Goal: Transaction & Acquisition: Purchase product/service

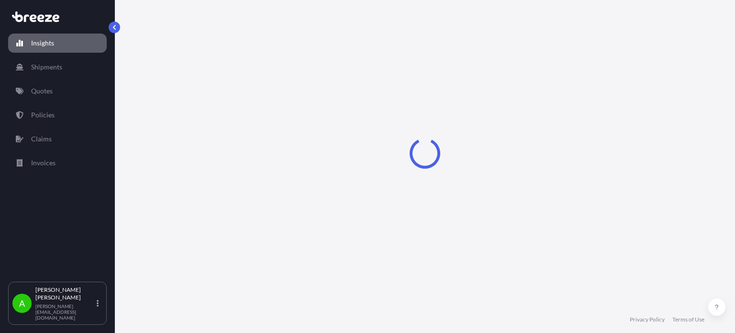
select select "2025"
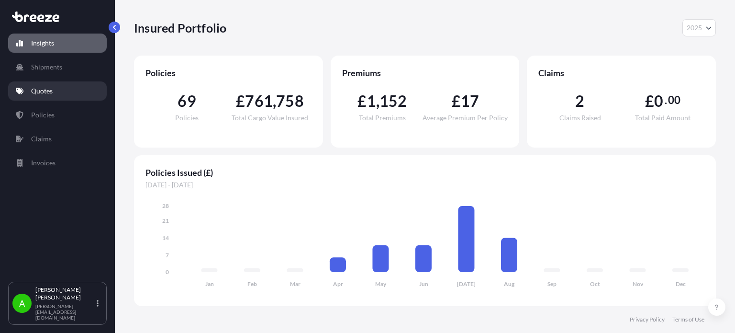
click at [81, 90] on link "Quotes" at bounding box center [57, 90] width 99 height 19
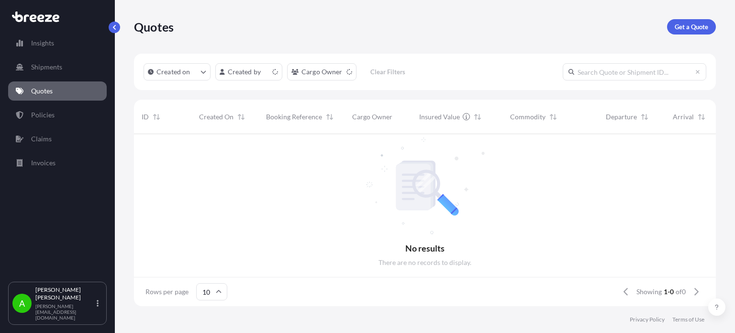
scroll to position [8, 8]
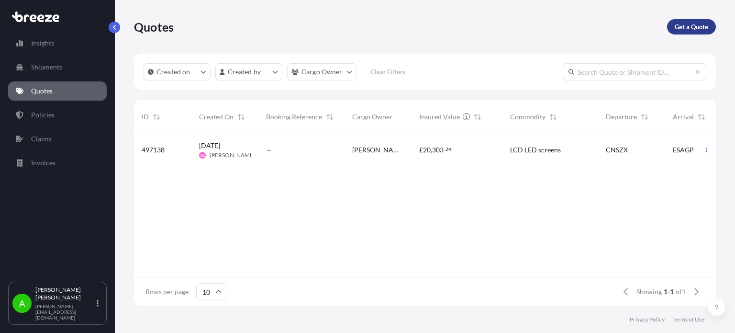
click at [692, 24] on p "Get a Quote" at bounding box center [691, 27] width 33 height 10
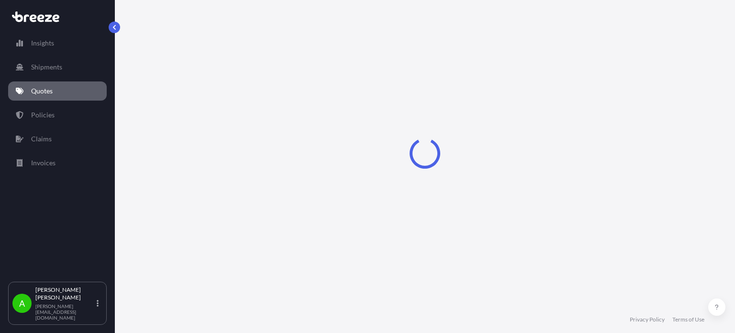
select select "Sea"
select select "1"
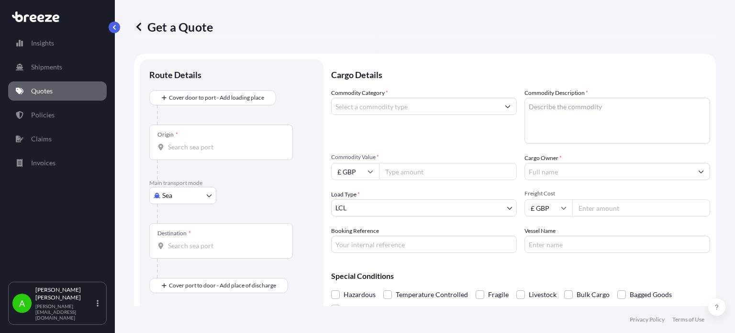
scroll to position [15, 0]
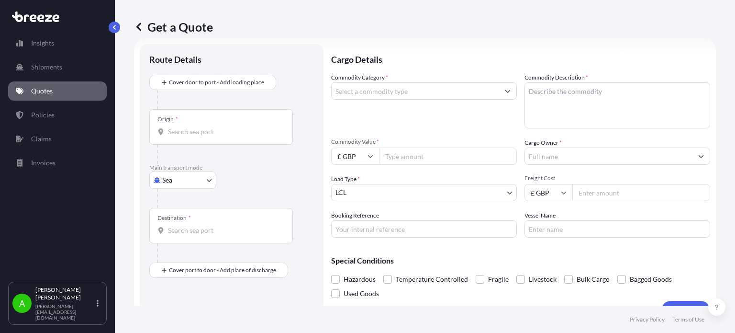
click at [368, 157] on icon at bounding box center [371, 156] width 6 height 6
click at [355, 219] on div "$ USD" at bounding box center [355, 222] width 40 height 18
type input "$ USD"
click at [398, 153] on input "Commodity Value *" at bounding box center [448, 155] width 138 height 17
type input "1500"
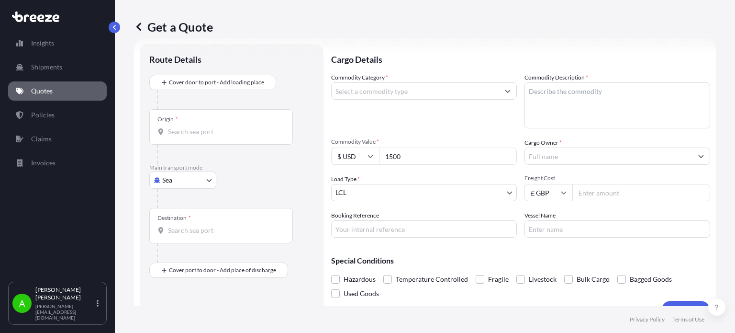
click at [422, 122] on div "Commodity Category *" at bounding box center [424, 101] width 186 height 56
click at [606, 194] on input "Freight Cost" at bounding box center [641, 192] width 138 height 17
type input "2000"
click at [473, 130] on div "Commodity Category * Commodity Description * Commodity Value * $ USD 1500 Cargo…" at bounding box center [520, 155] width 379 height 165
click at [556, 157] on input "Cargo Owner *" at bounding box center [608, 155] width 167 height 17
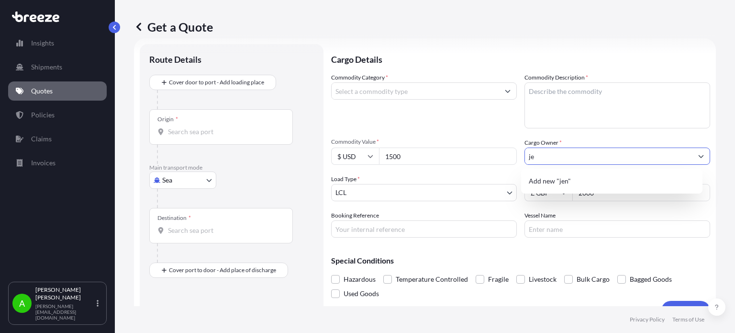
type input "j"
type input "[PERSON_NAME]"
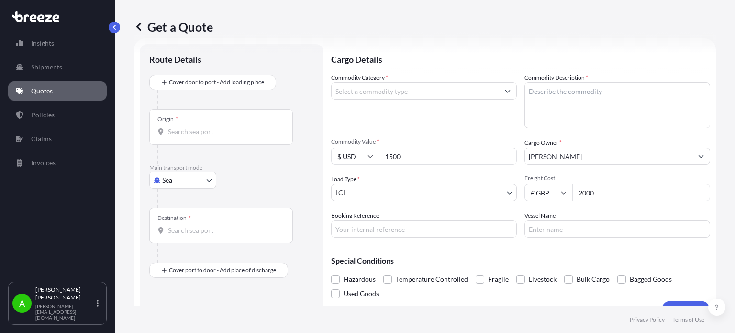
click at [420, 133] on div "Commodity Category * Commodity Description * Commodity Value * $ USD 1500 Cargo…" at bounding box center [520, 155] width 379 height 165
click at [185, 137] on div "Origin *" at bounding box center [221, 126] width 144 height 35
click at [185, 136] on input "Origin *" at bounding box center [224, 132] width 113 height 10
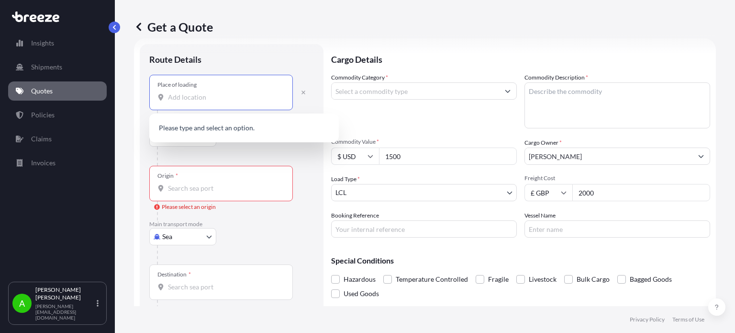
click at [193, 96] on input "Place of loading" at bounding box center [224, 97] width 113 height 10
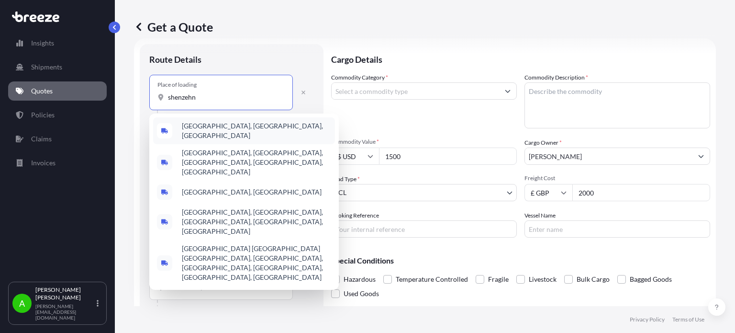
click at [222, 129] on span "[GEOGRAPHIC_DATA], [GEOGRAPHIC_DATA], [GEOGRAPHIC_DATA]" at bounding box center [256, 130] width 149 height 19
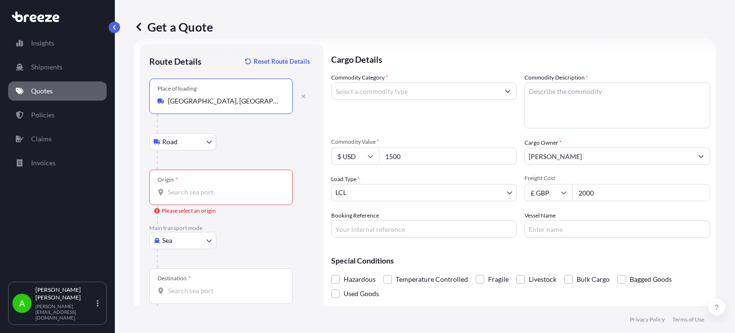
type input "[GEOGRAPHIC_DATA], [GEOGRAPHIC_DATA], [GEOGRAPHIC_DATA]"
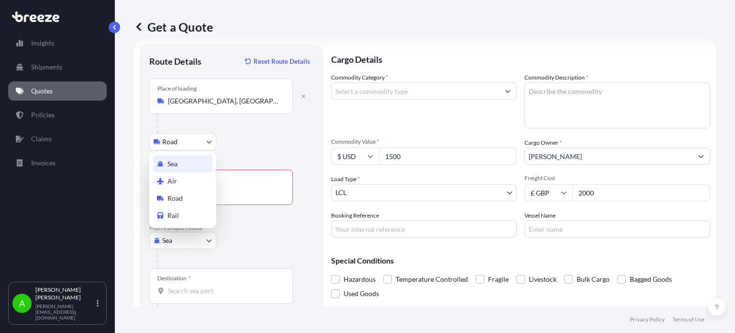
click at [170, 241] on body "5 options available. 0 options available. 5 options available. Insights Shipmen…" at bounding box center [367, 166] width 735 height 333
click at [177, 182] on div "Air" at bounding box center [182, 180] width 59 height 17
select select "Air"
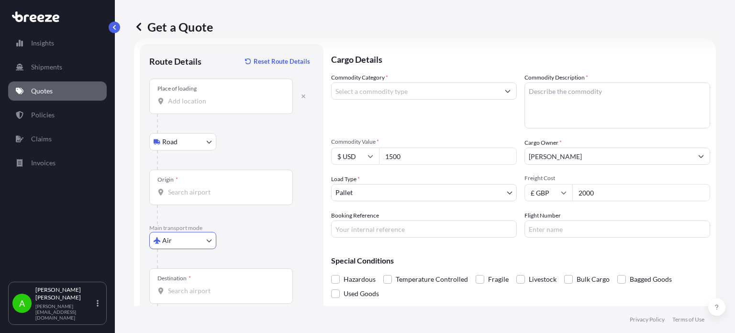
click at [196, 195] on input "Origin *" at bounding box center [224, 192] width 113 height 10
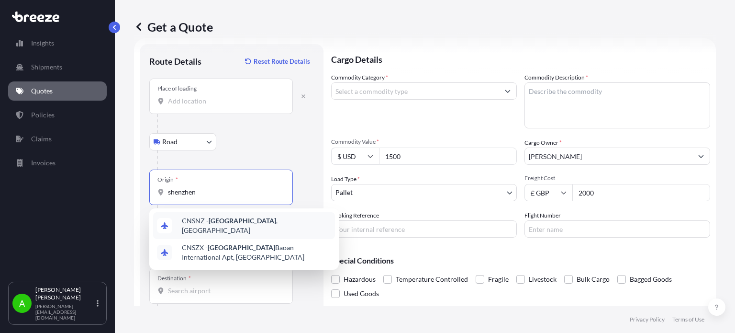
click at [188, 220] on span "CNSNZ - [GEOGRAPHIC_DATA] , [GEOGRAPHIC_DATA]" at bounding box center [256, 225] width 149 height 19
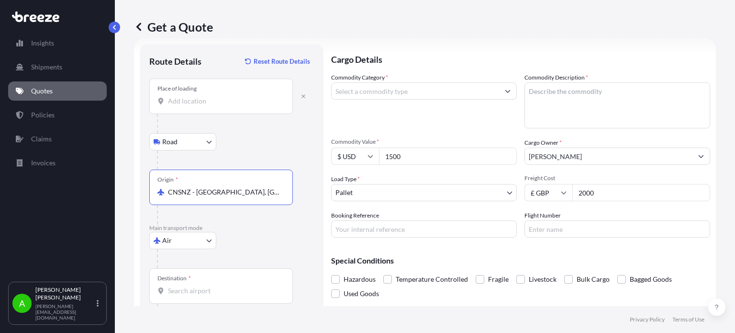
type input "CNSNZ - [GEOGRAPHIC_DATA], [GEOGRAPHIC_DATA]"
click at [249, 235] on div "Air Sea Air Road Rail" at bounding box center [231, 240] width 165 height 17
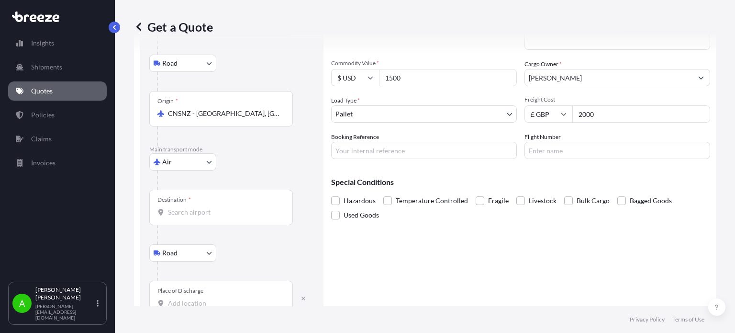
scroll to position [110, 0]
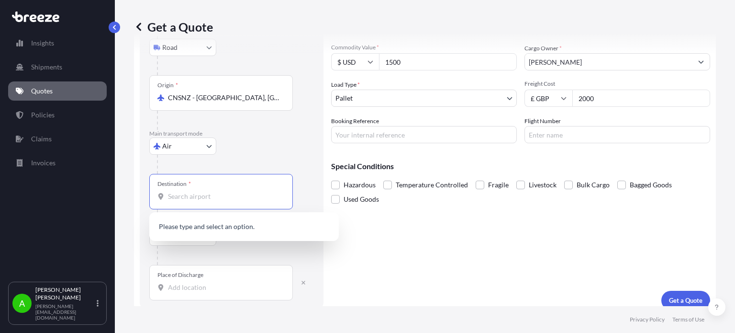
click at [180, 197] on input "Destination *" at bounding box center [224, 196] width 113 height 10
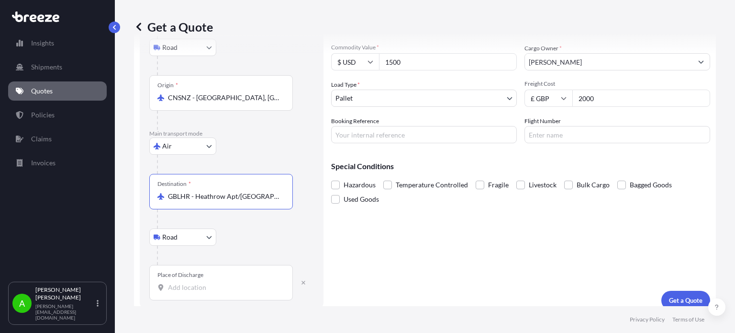
type input "GBLHR - Heathrow Apt/[GEOGRAPHIC_DATA], [GEOGRAPHIC_DATA]"
click at [176, 290] on input "Place of Discharge" at bounding box center [224, 287] width 113 height 10
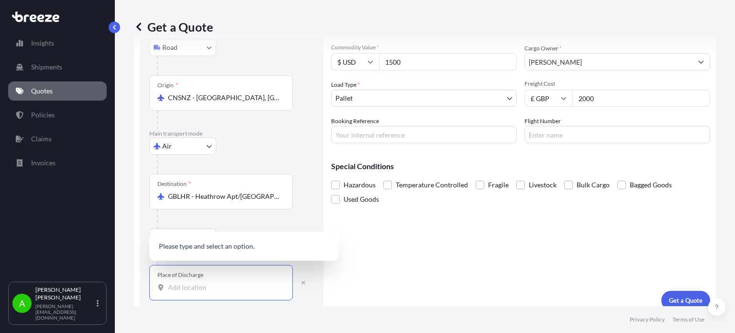
drag, startPoint x: 175, startPoint y: 291, endPoint x: 170, endPoint y: 288, distance: 5.6
click at [170, 288] on input "Place of Discharge" at bounding box center [224, 287] width 113 height 10
paste input "SG12 8EW"
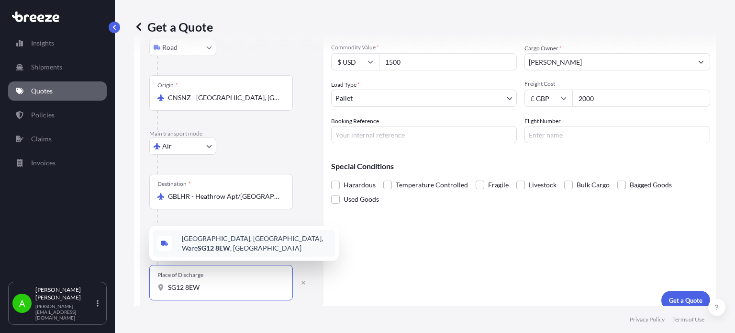
click at [245, 246] on span "[STREET_ADDRESS]" at bounding box center [256, 243] width 149 height 19
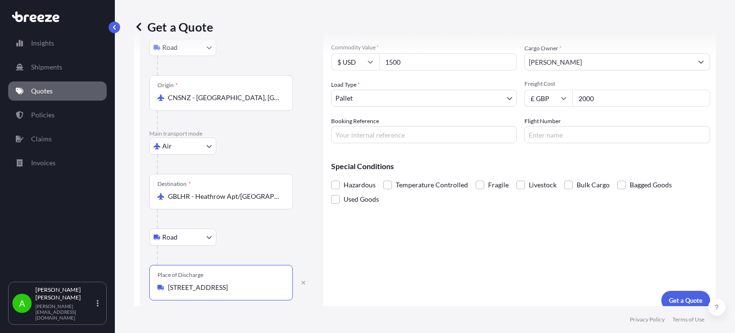
type input "[STREET_ADDRESS]"
click at [237, 312] on footer "Privacy Policy Terms of Use" at bounding box center [425, 319] width 620 height 27
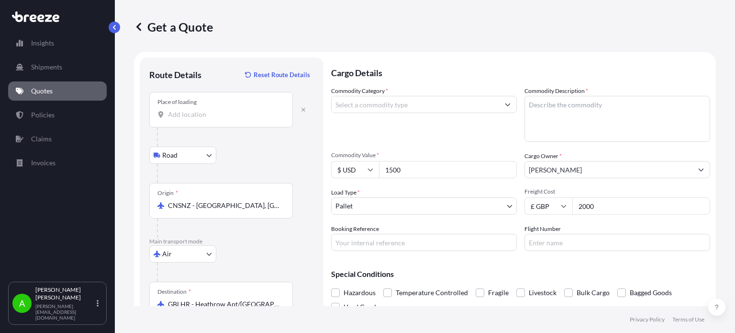
scroll to position [0, 0]
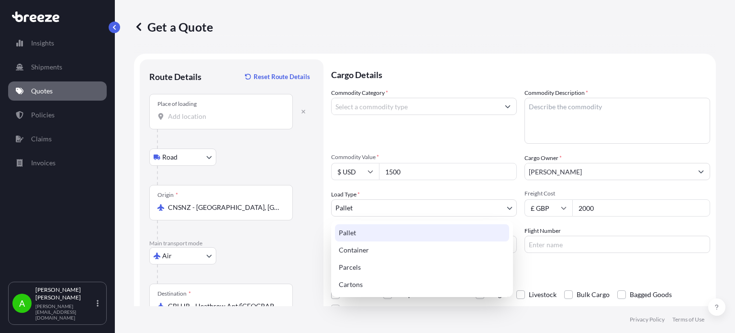
click at [438, 207] on body "Insights Shipments Quotes Policies Claims Invoices A [PERSON_NAME] [PERSON_NAME…" at bounding box center [367, 166] width 735 height 333
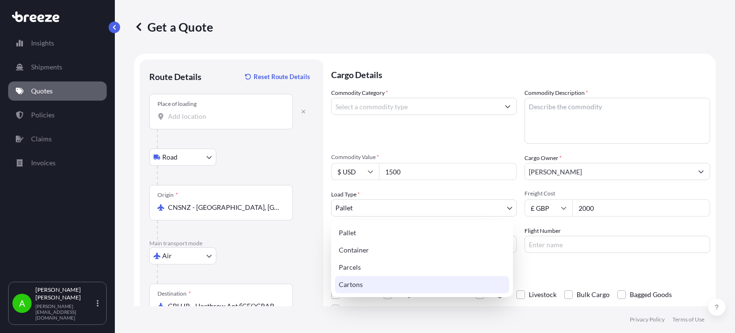
click at [370, 285] on div "Cartons" at bounding box center [422, 284] width 174 height 17
select select "4"
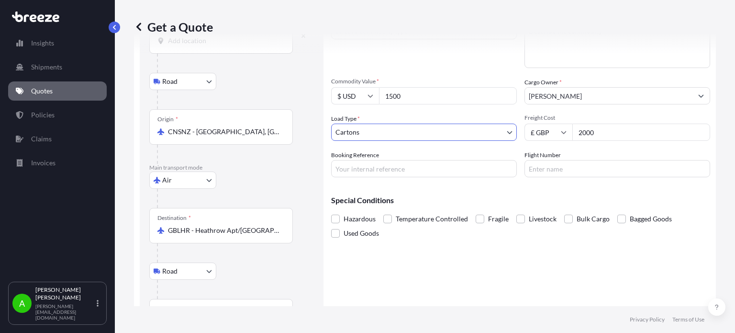
scroll to position [96, 0]
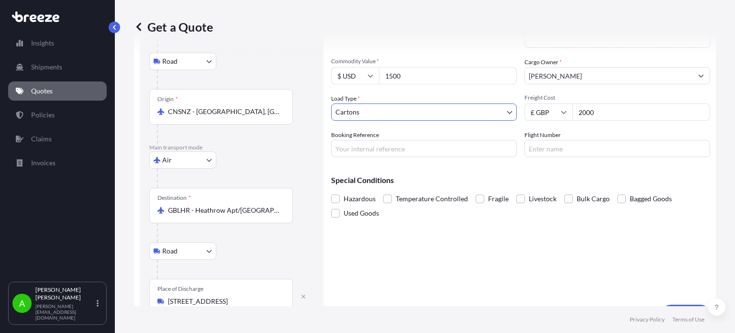
click at [415, 248] on div "Cargo Details Commodity Category * Commodity Description * Commodity Value * $ …" at bounding box center [520, 144] width 379 height 360
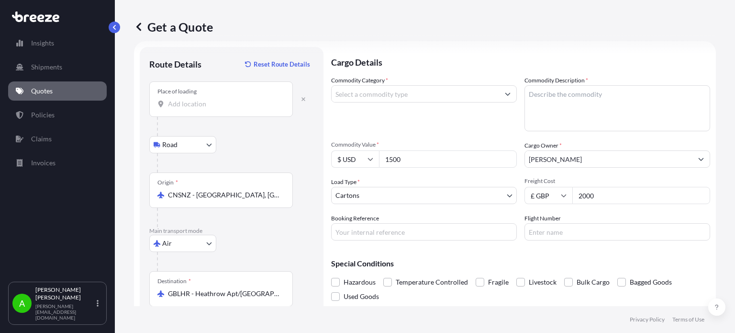
scroll to position [0, 0]
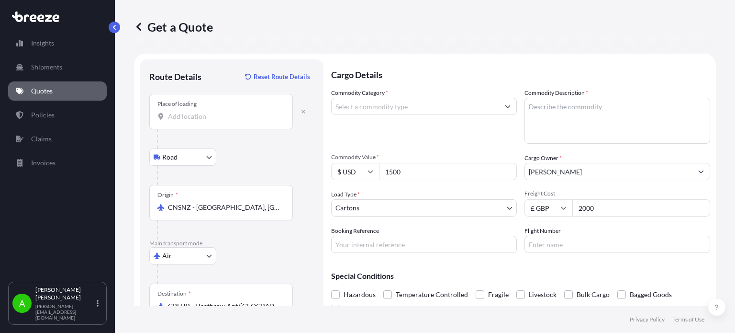
click at [409, 111] on input "Commodity Category *" at bounding box center [415, 106] width 167 height 17
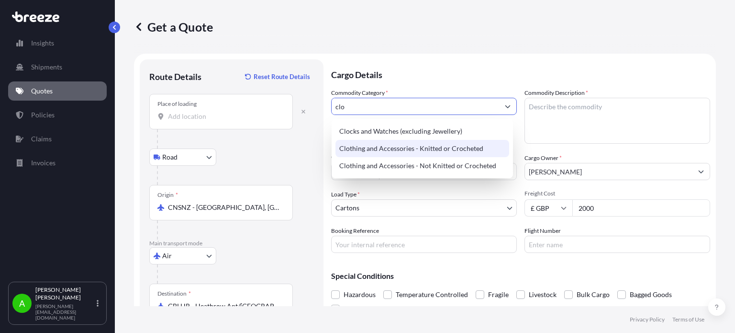
click at [404, 152] on div "Clothing and Accessories - Knitted or Crocheted" at bounding box center [422, 148] width 174 height 17
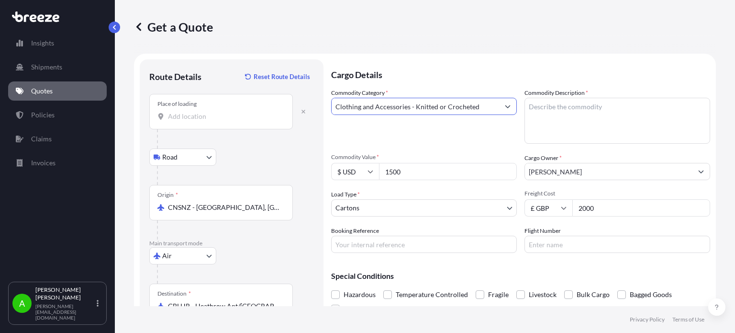
type input "Clothing and Accessories - Knitted or Crocheted"
click at [527, 108] on textarea "Commodity Description *" at bounding box center [617, 121] width 186 height 46
type textarea "C"
type textarea "sports clothes"
click at [459, 67] on p "Cargo Details" at bounding box center [520, 73] width 379 height 29
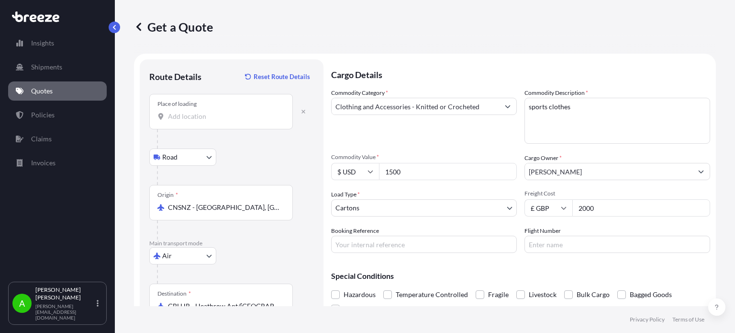
click at [234, 120] on div "Place of loading" at bounding box center [221, 111] width 144 height 35
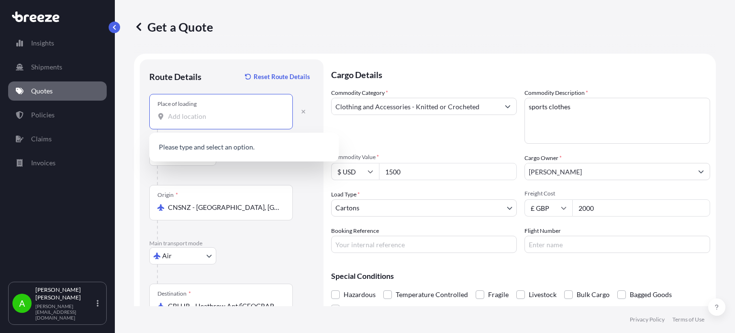
click at [217, 116] on input "Place of loading" at bounding box center [224, 117] width 113 height 10
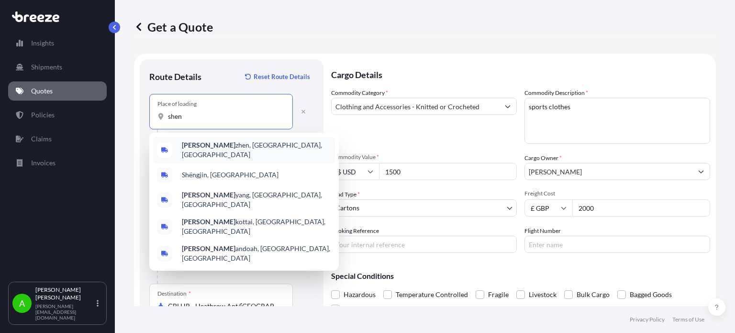
click at [210, 152] on span "[PERSON_NAME], [GEOGRAPHIC_DATA], [GEOGRAPHIC_DATA]" at bounding box center [256, 149] width 149 height 19
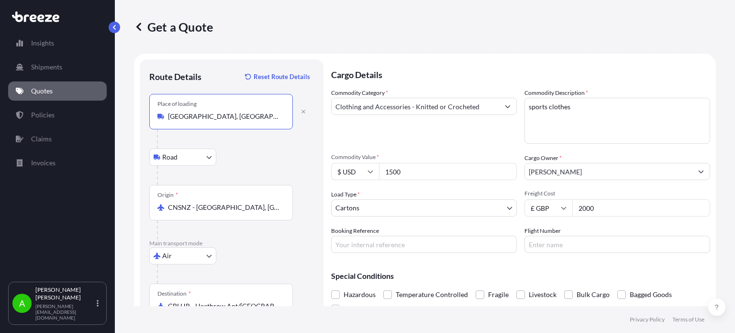
type input "[GEOGRAPHIC_DATA], [GEOGRAPHIC_DATA], [GEOGRAPHIC_DATA]"
click at [218, 65] on div "Route Details Reset Route Details Place of loading [GEOGRAPHIC_DATA], [GEOGRAPH…" at bounding box center [232, 239] width 184 height 360
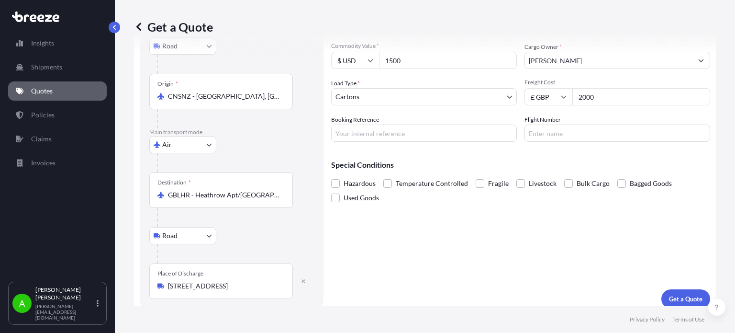
scroll to position [118, 0]
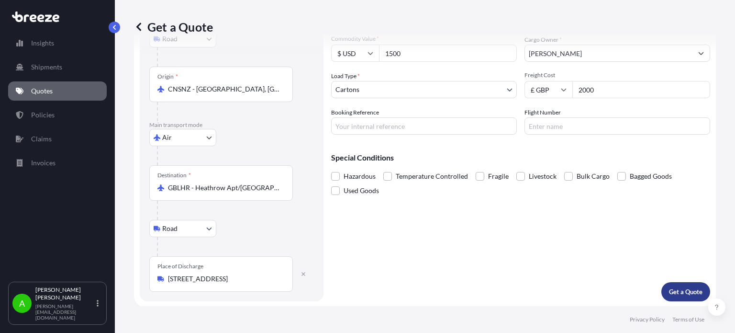
click at [681, 294] on p "Get a Quote" at bounding box center [685, 292] width 33 height 10
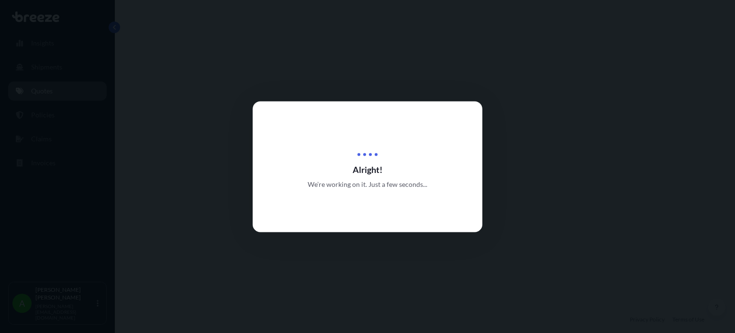
select select "Road"
select select "Air"
select select "Road"
select select "4"
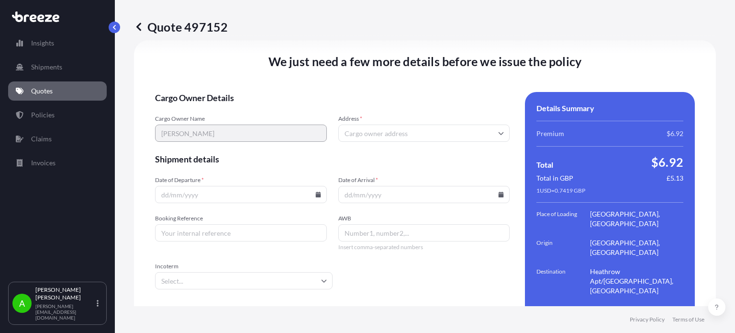
scroll to position [1413, 0]
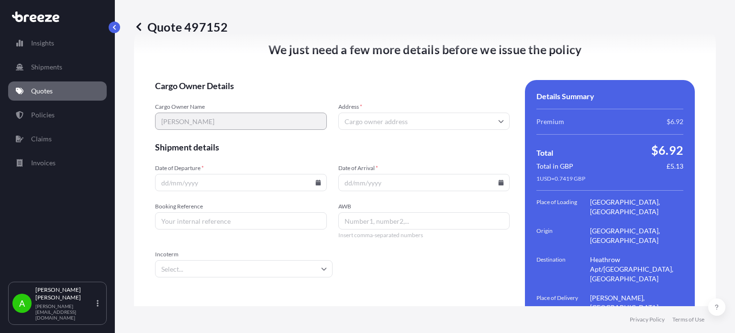
click at [295, 174] on input "Date of Departure *" at bounding box center [241, 182] width 172 height 17
click at [316, 179] on icon at bounding box center [317, 182] width 5 height 6
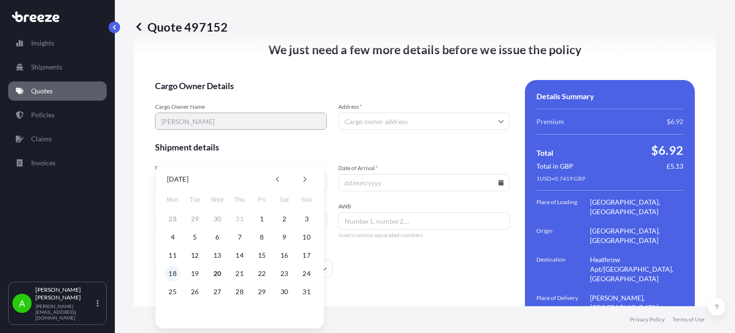
click at [172, 271] on button "18" at bounding box center [172, 273] width 15 height 15
type input "[DATE]"
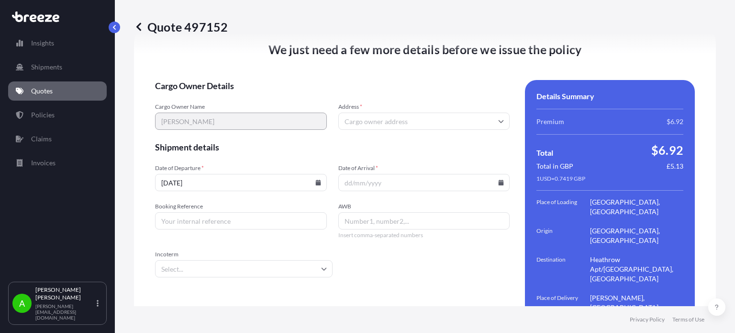
click at [499, 179] on icon at bounding box center [501, 182] width 5 height 6
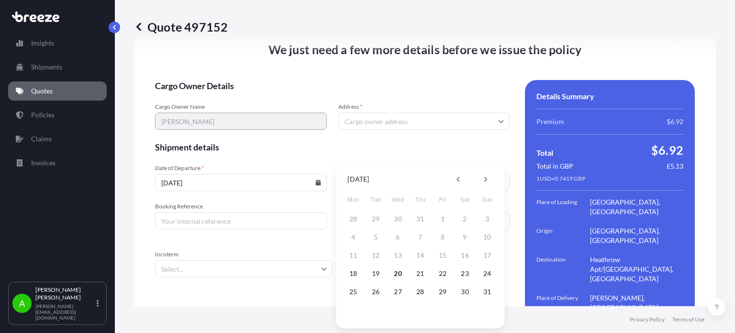
click at [406, 123] on form "Cargo Owner Details Cargo Owner Name [PERSON_NAME] Address * Shipment details D…" at bounding box center [332, 216] width 355 height 272
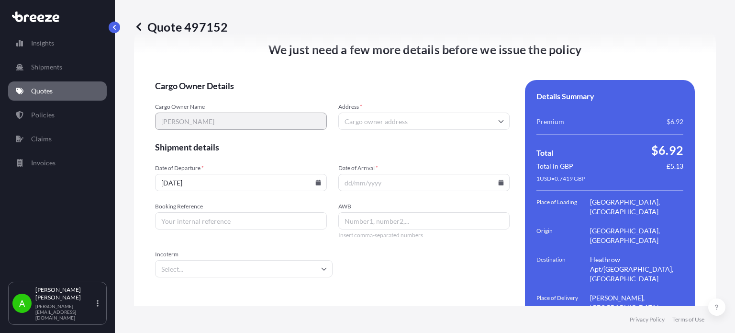
click at [499, 179] on icon at bounding box center [501, 182] width 5 height 6
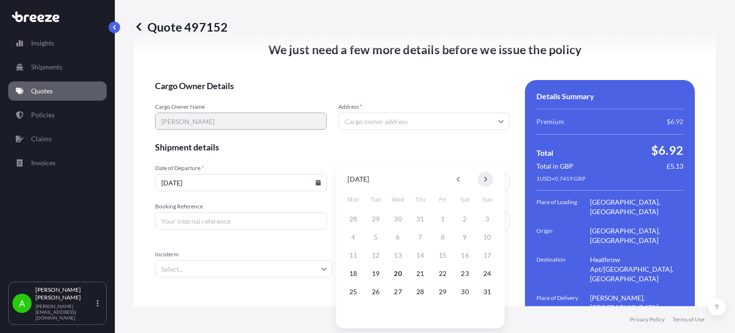
click at [480, 177] on button at bounding box center [485, 178] width 15 height 15
click at [354, 217] on button "1" at bounding box center [353, 218] width 15 height 15
type input "[DATE]"
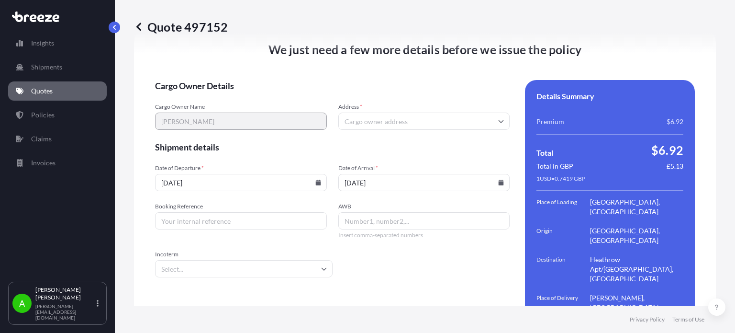
click at [311, 123] on form "Cargo Owner Details Cargo Owner Name [PERSON_NAME] Address * Shipment details D…" at bounding box center [332, 216] width 355 height 272
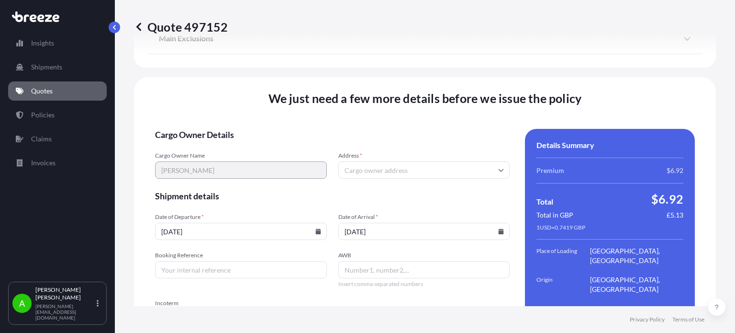
scroll to position [1365, 0]
paste input "SG12 8EW"
click at [361, 164] on div "Please type and select an option" at bounding box center [421, 166] width 162 height 23
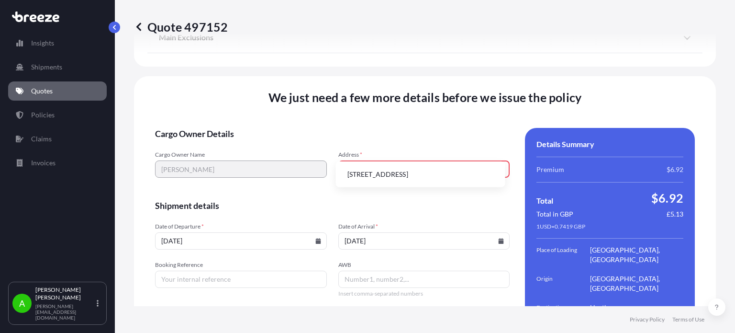
click at [387, 176] on li "[STREET_ADDRESS]" at bounding box center [421, 174] width 162 height 18
type input "[STREET_ADDRESS][PERSON_NAME]"
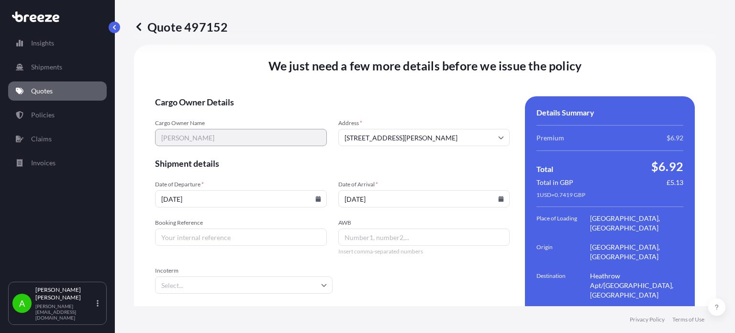
scroll to position [1413, 0]
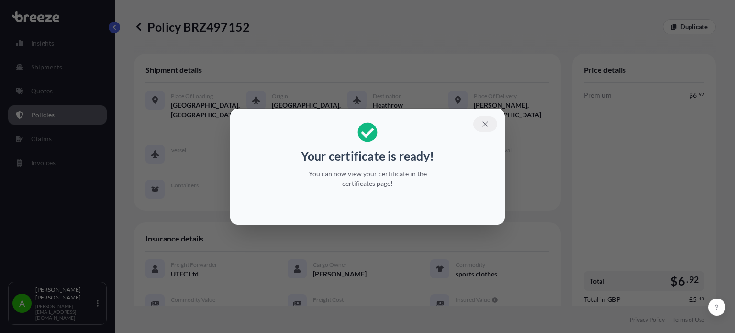
click at [484, 123] on icon "button" at bounding box center [485, 124] width 9 height 9
